Goal: Understand process/instructions: Learn how to perform a task or action

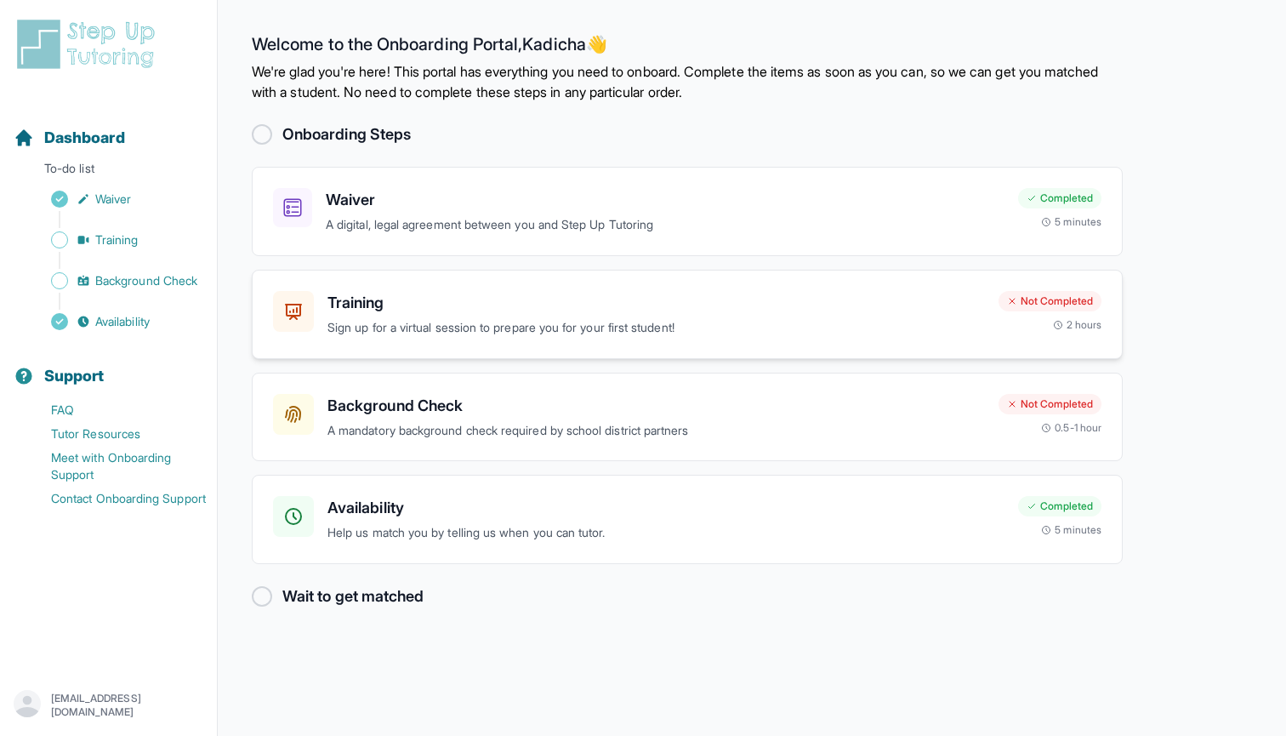
click at [454, 329] on p "Sign up for a virtual session to prepare you for your first student!" at bounding box center [657, 328] width 658 height 20
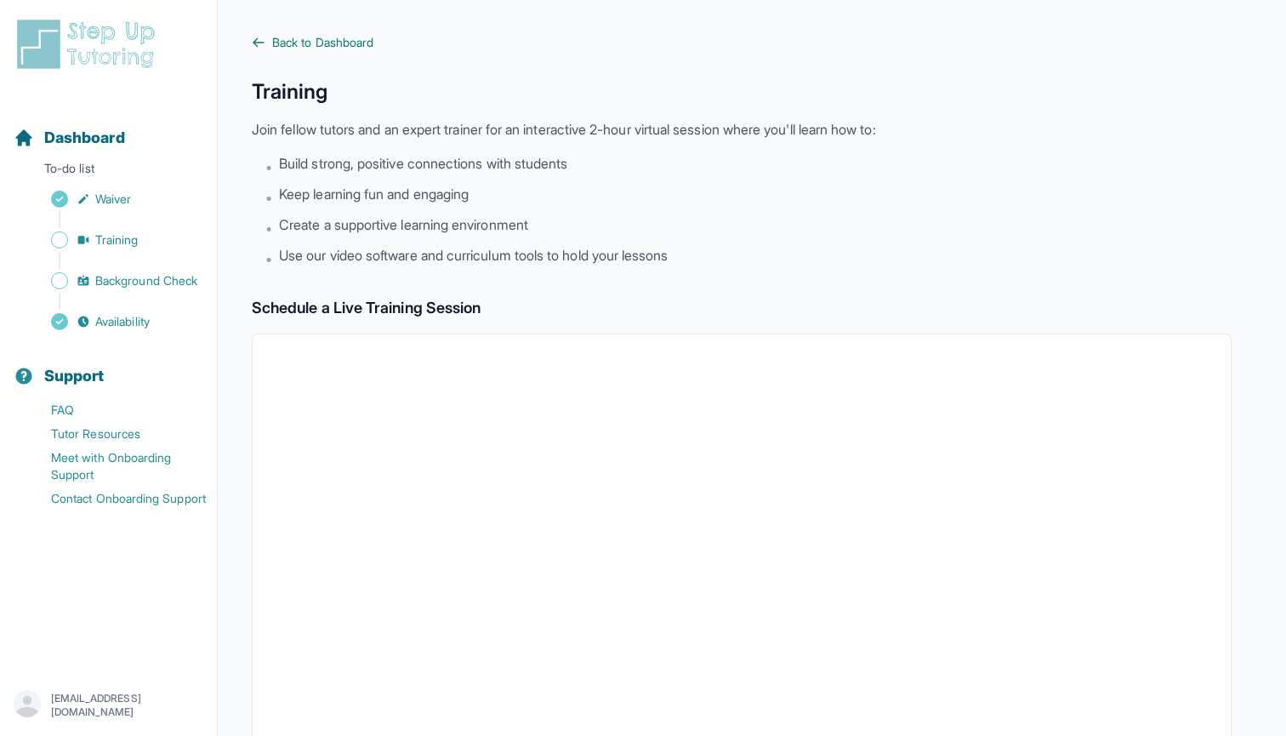
click at [290, 43] on span "Back to Dashboard" at bounding box center [322, 42] width 101 height 17
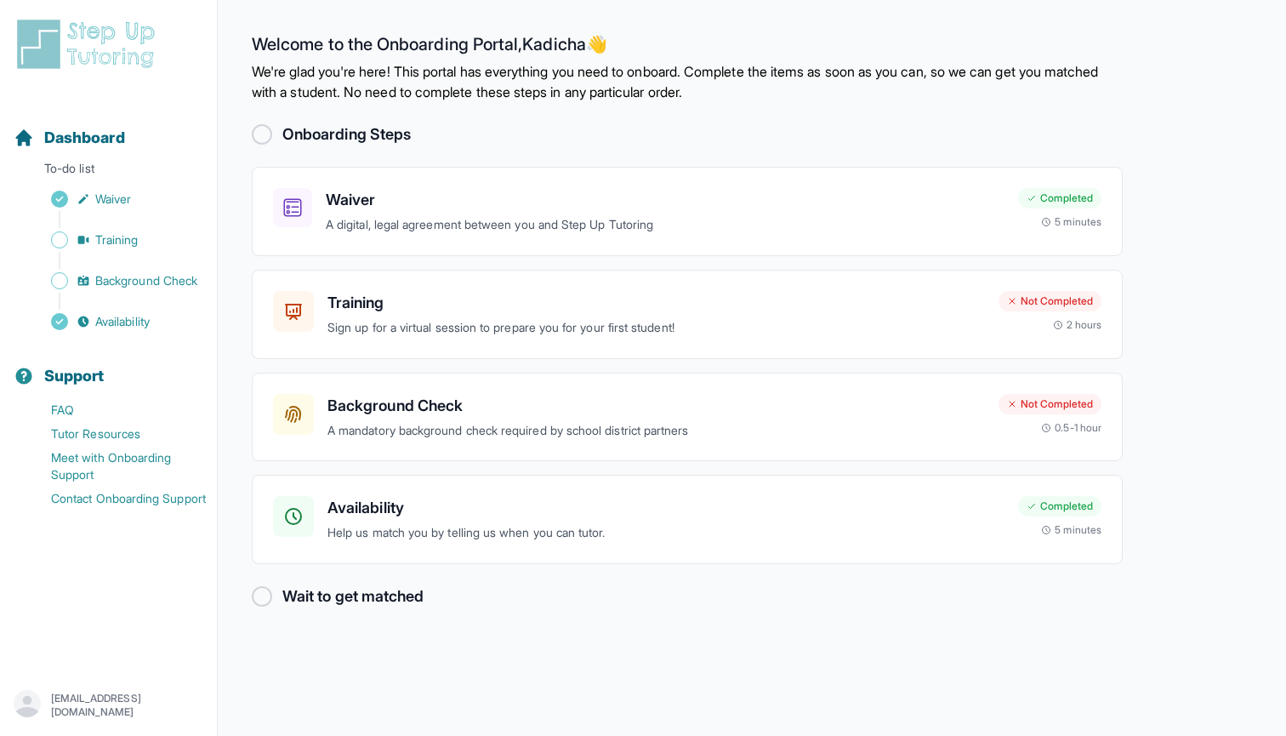
click at [430, 596] on div "Wait to get matched" at bounding box center [687, 596] width 871 height 24
click at [565, 402] on h3 "Background Check" at bounding box center [657, 406] width 658 height 24
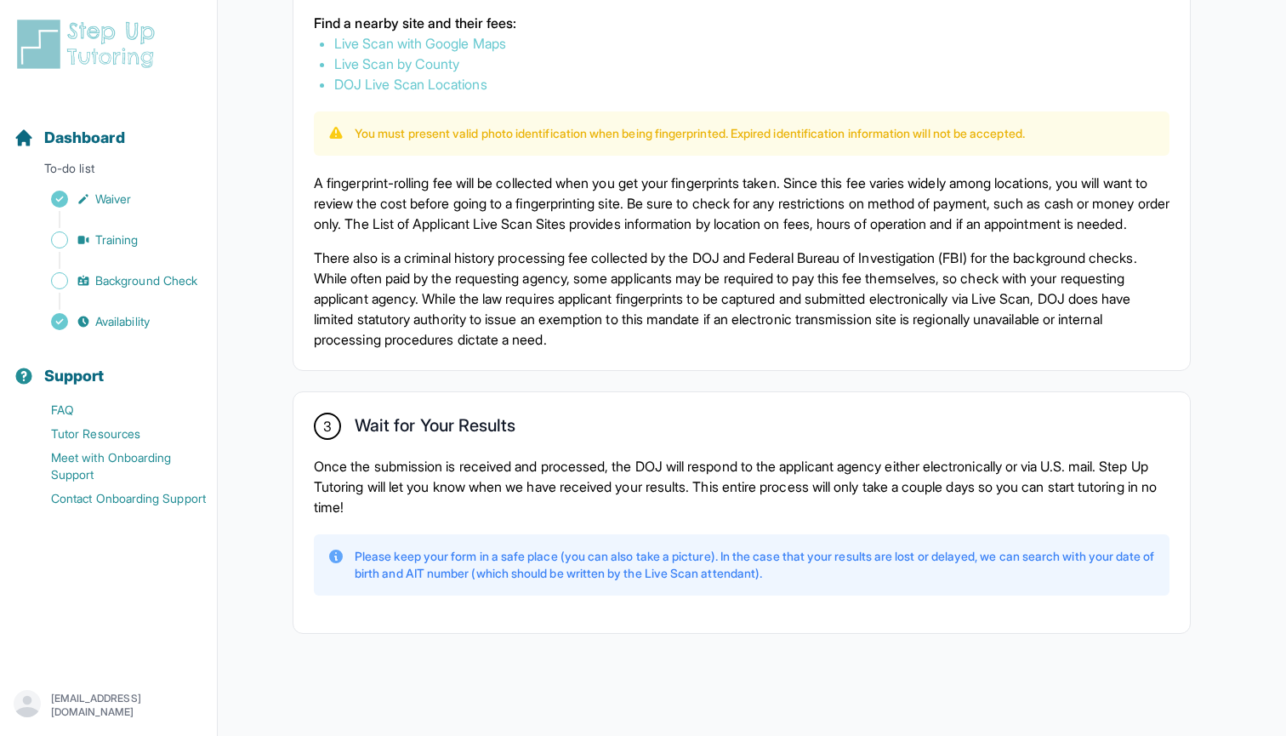
scroll to position [1101, 0]
